Goal: Check status: Check status

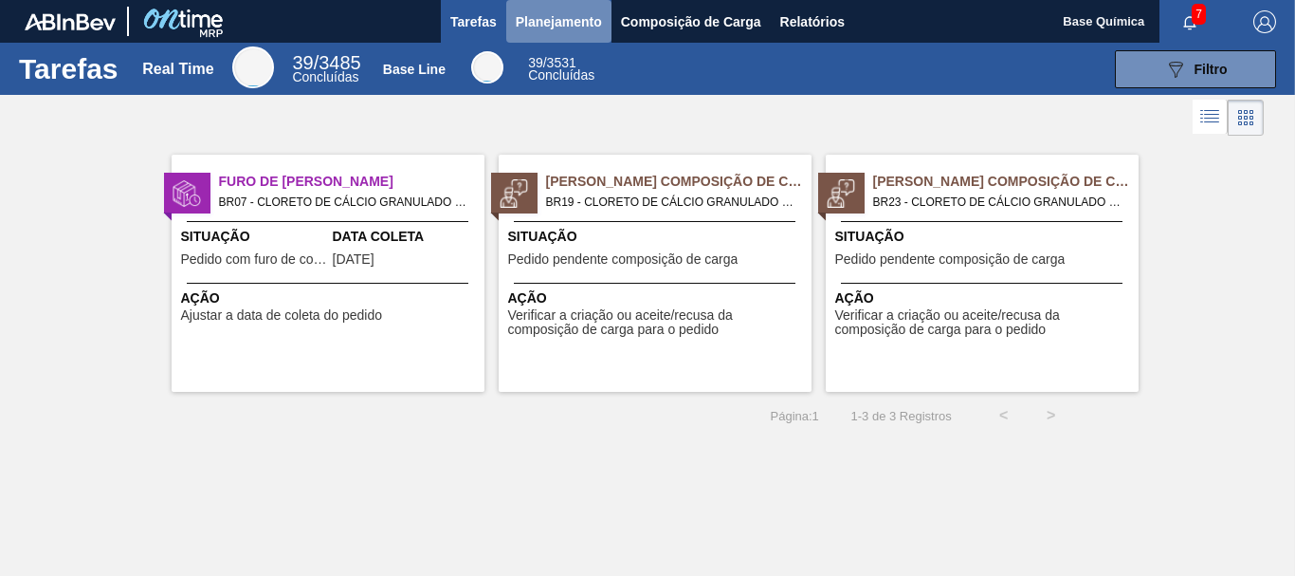
click at [585, 34] on button "Planejamento" at bounding box center [558, 21] width 105 height 43
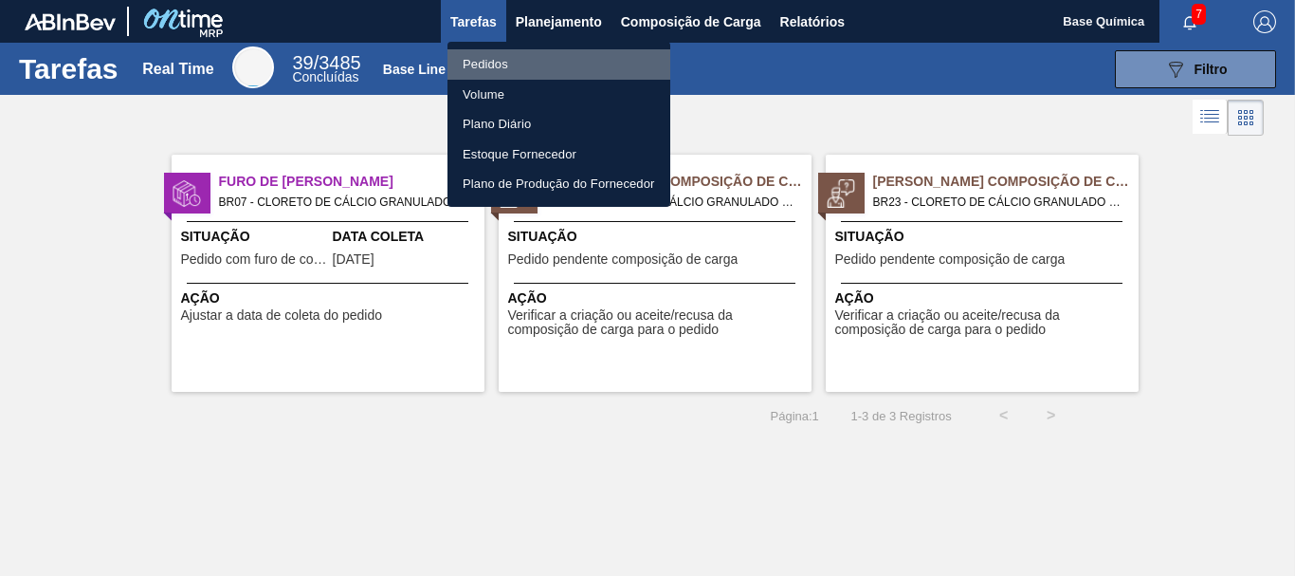
click at [528, 65] on li "Pedidos" at bounding box center [559, 64] width 223 height 30
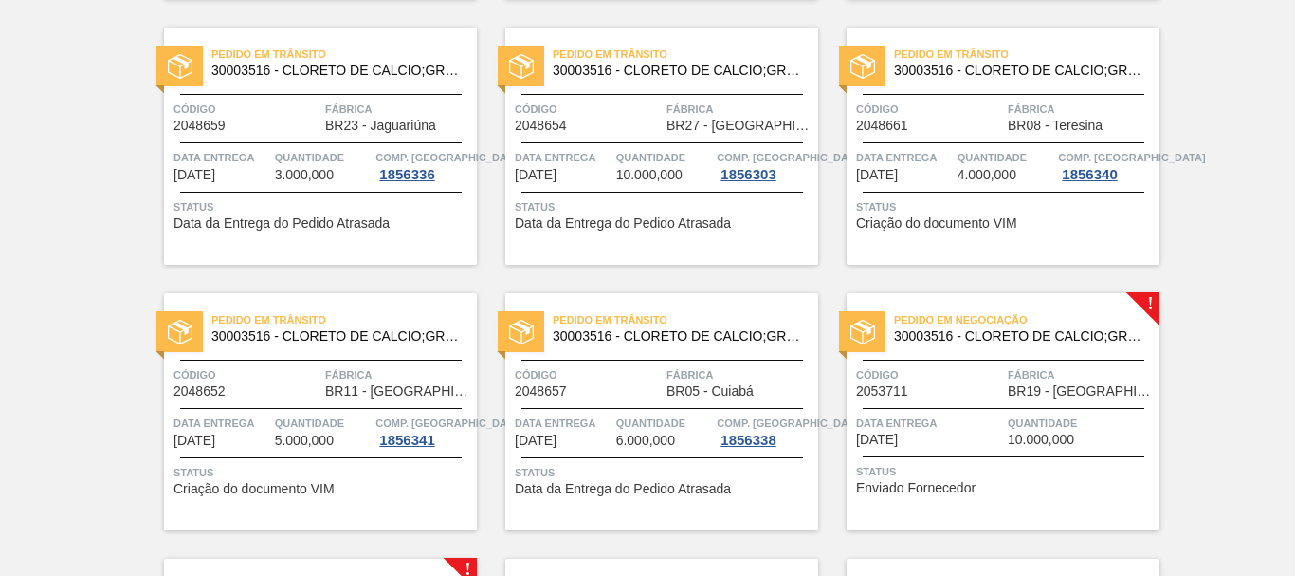
scroll to position [967, 0]
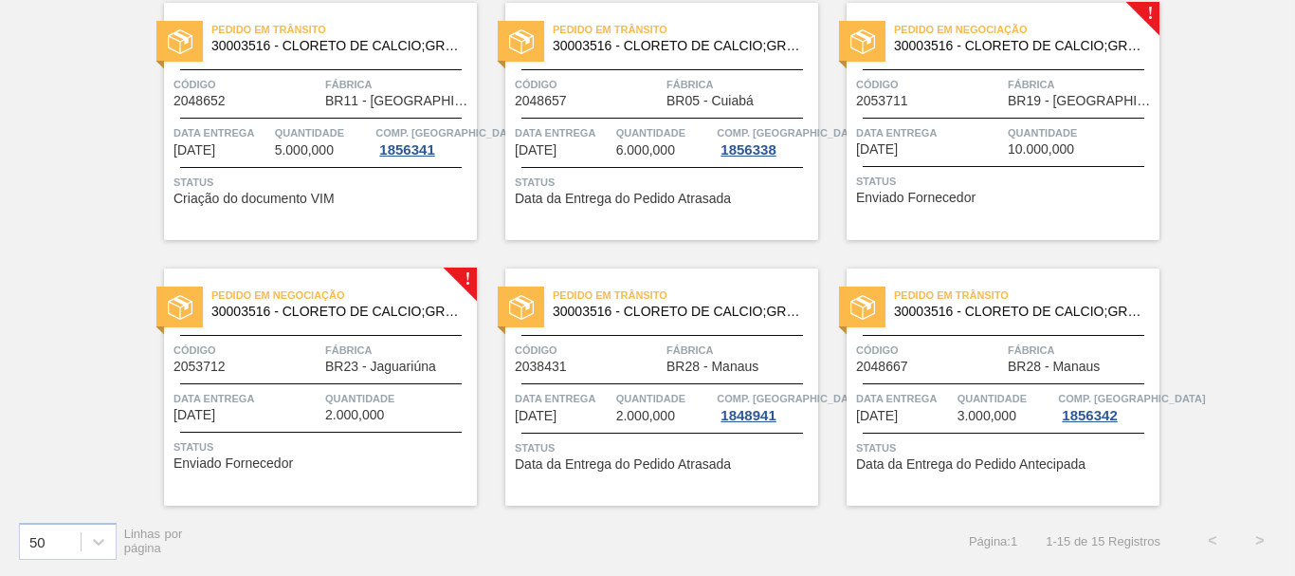
click at [980, 136] on span "Data Entrega" at bounding box center [929, 132] width 147 height 19
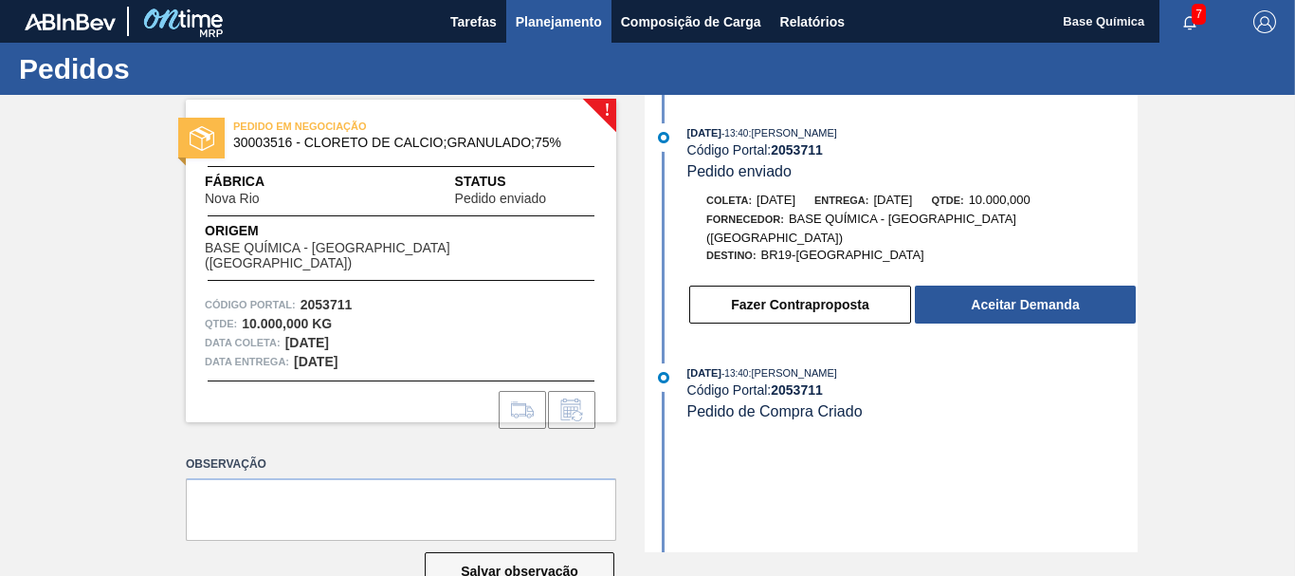
click at [565, 37] on button "Planejamento" at bounding box center [558, 21] width 105 height 43
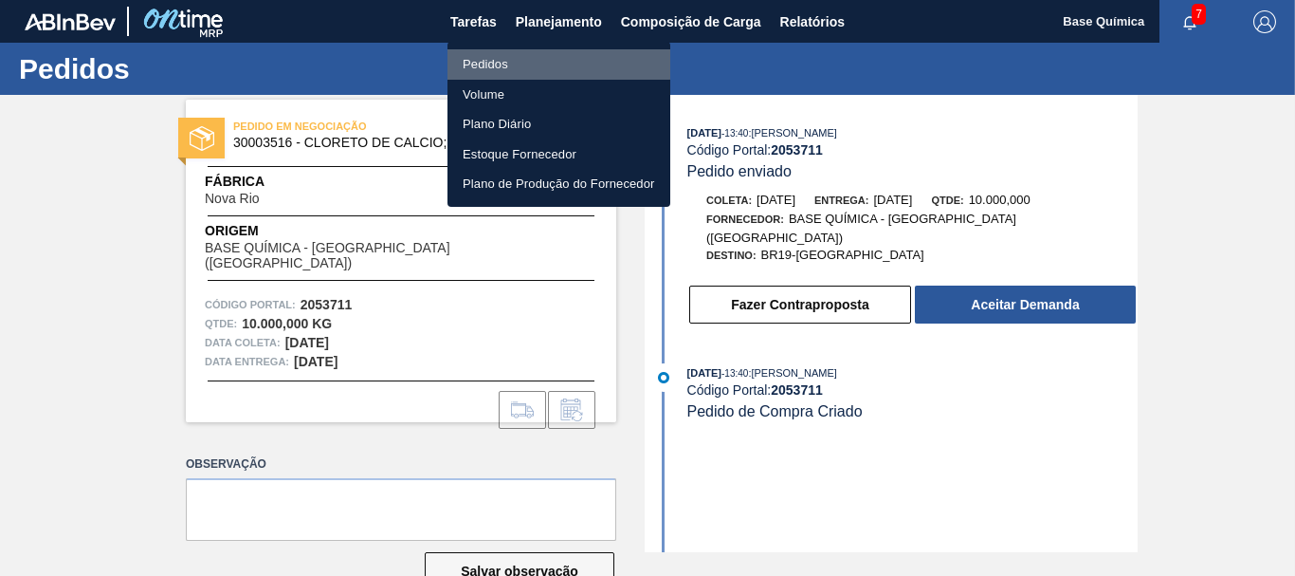
click at [534, 63] on li "Pedidos" at bounding box center [559, 64] width 223 height 30
